Goal: Task Accomplishment & Management: Use online tool/utility

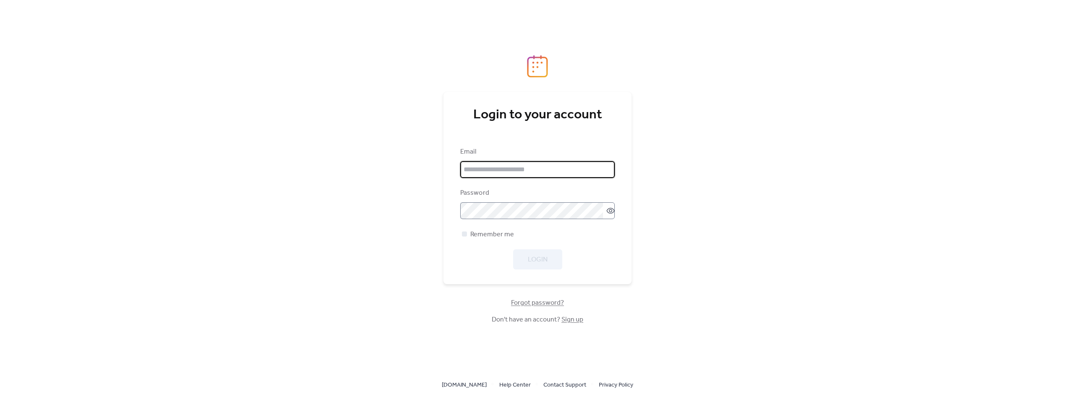
type input "**********"
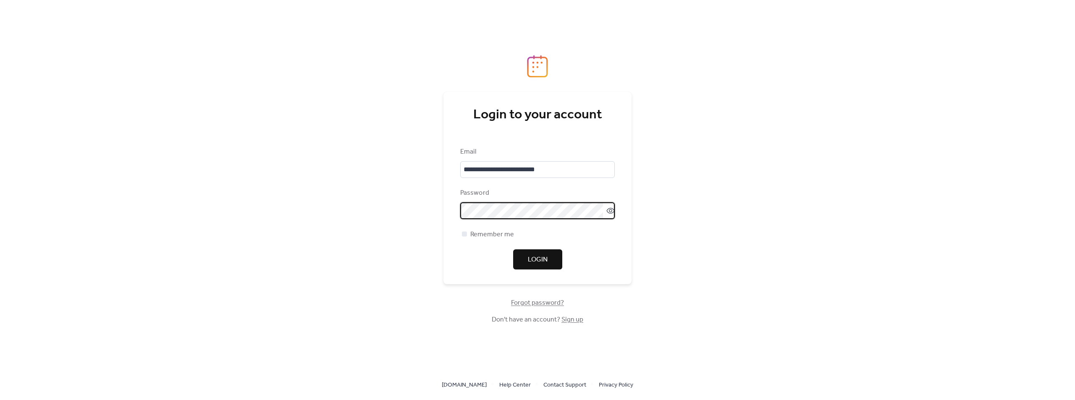
click at [526, 258] on button "Login" at bounding box center [537, 260] width 49 height 20
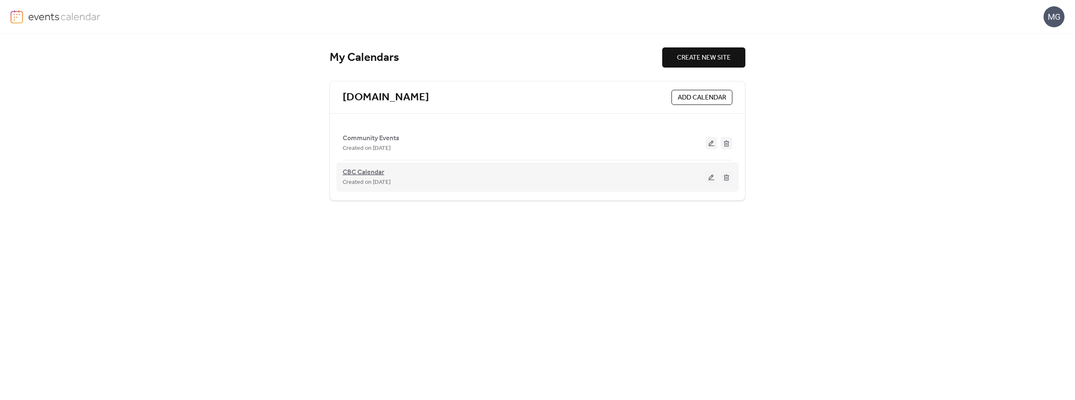
click at [368, 174] on span "CBC Calendar" at bounding box center [364, 173] width 42 height 10
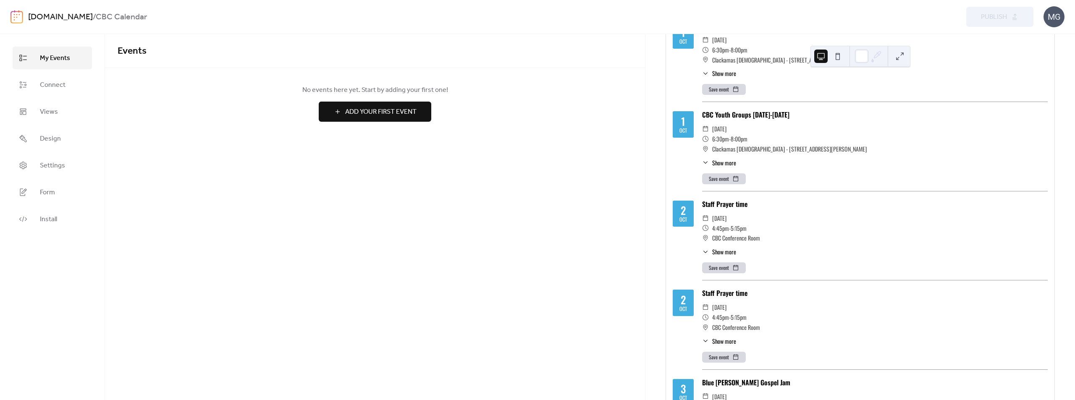
scroll to position [126, 0]
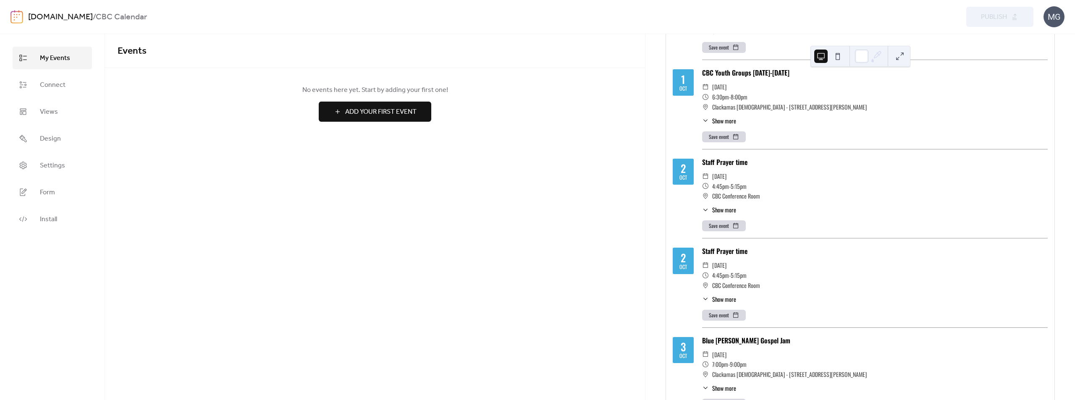
click at [716, 315] on button "Save event" at bounding box center [724, 315] width 44 height 11
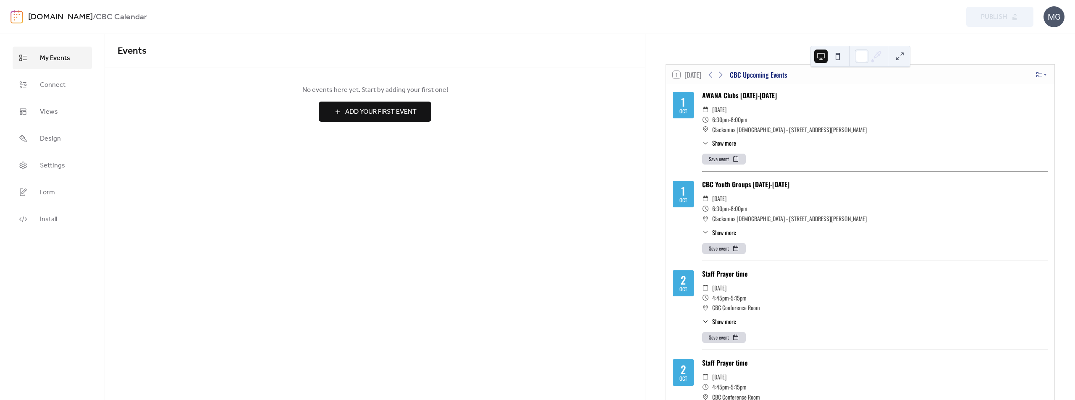
scroll to position [0, 0]
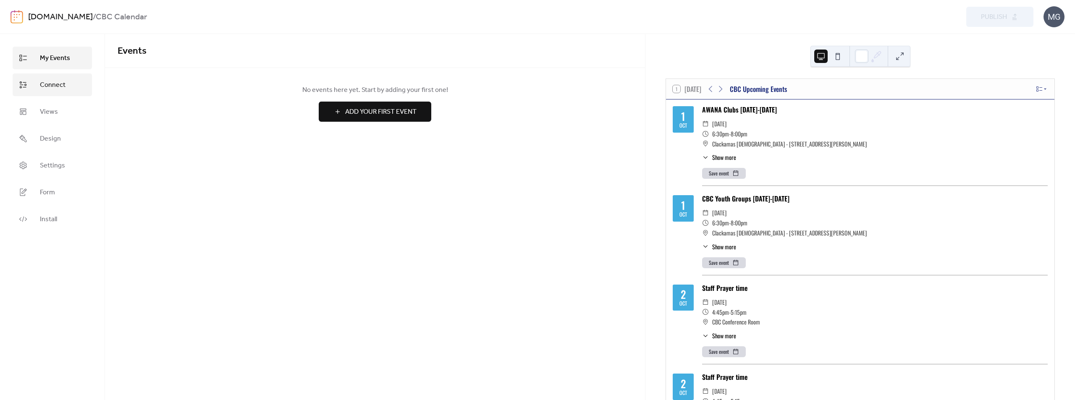
click at [78, 85] on link "Connect" at bounding box center [52, 85] width 79 height 23
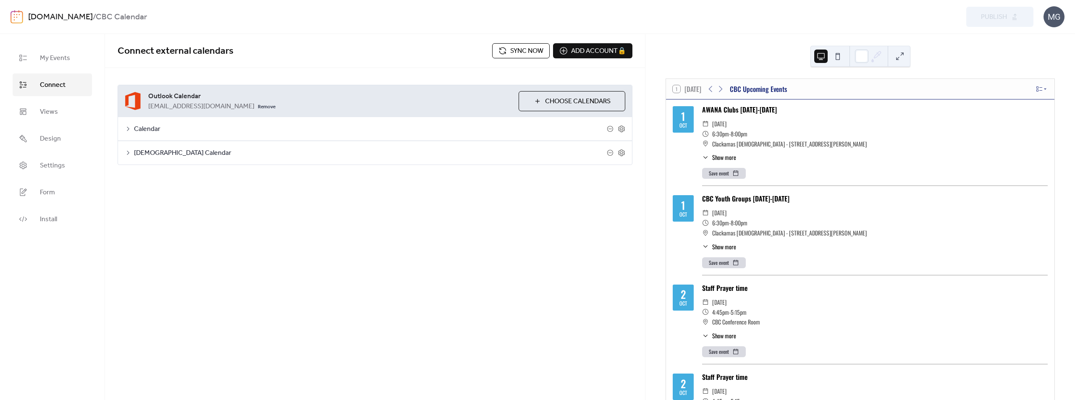
click at [525, 52] on span "Sync now" at bounding box center [526, 51] width 33 height 10
click at [505, 51] on button "Sync now" at bounding box center [521, 50] width 58 height 15
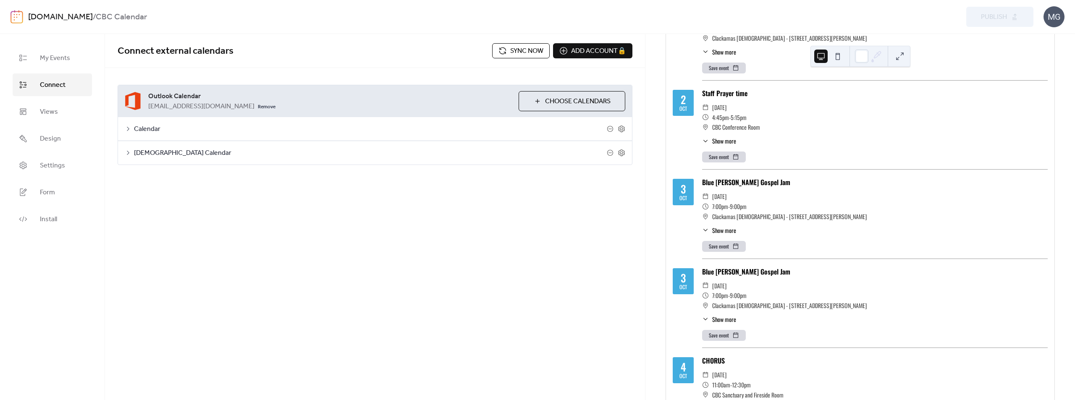
scroll to position [210, 0]
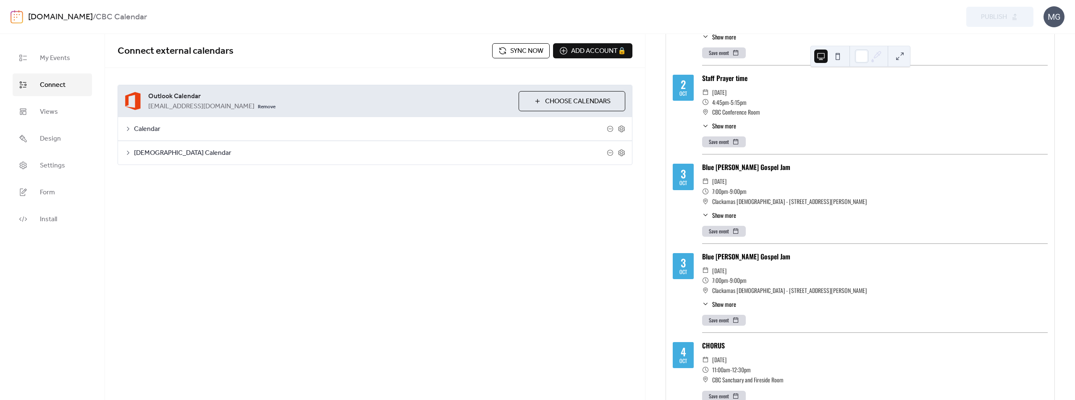
click at [530, 50] on span "Sync now" at bounding box center [526, 51] width 33 height 10
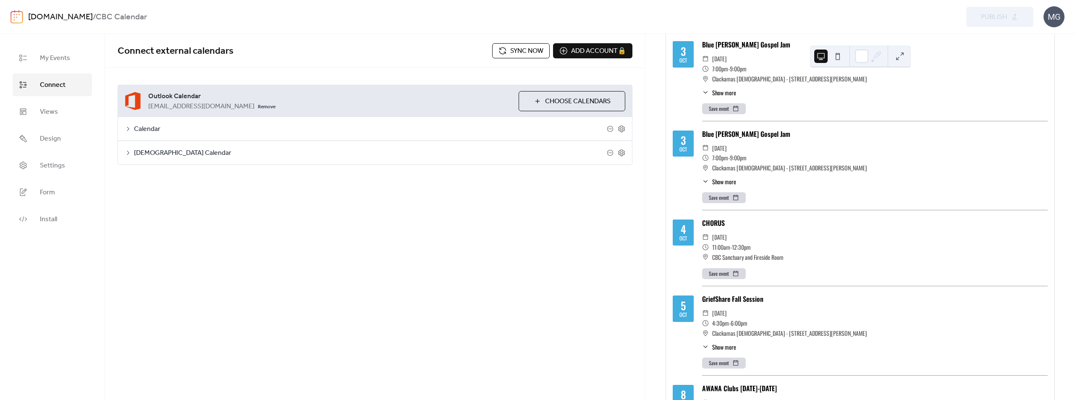
scroll to position [378, 0]
